Goal: Find specific page/section: Find specific page/section

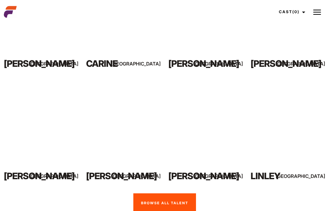
scroll to position [442, 0]
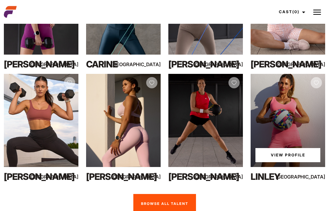
click at [293, 125] on div "View Profile" at bounding box center [288, 120] width 75 height 93
click at [289, 148] on link "View Profile" at bounding box center [288, 155] width 65 height 14
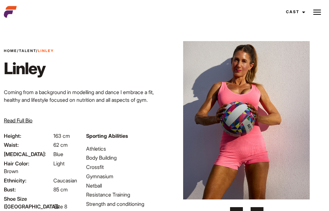
click at [256, 139] on img at bounding box center [247, 120] width 134 height 159
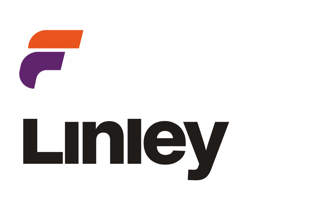
scroll to position [41, 208]
